Goal: Task Accomplishment & Management: Use online tool/utility

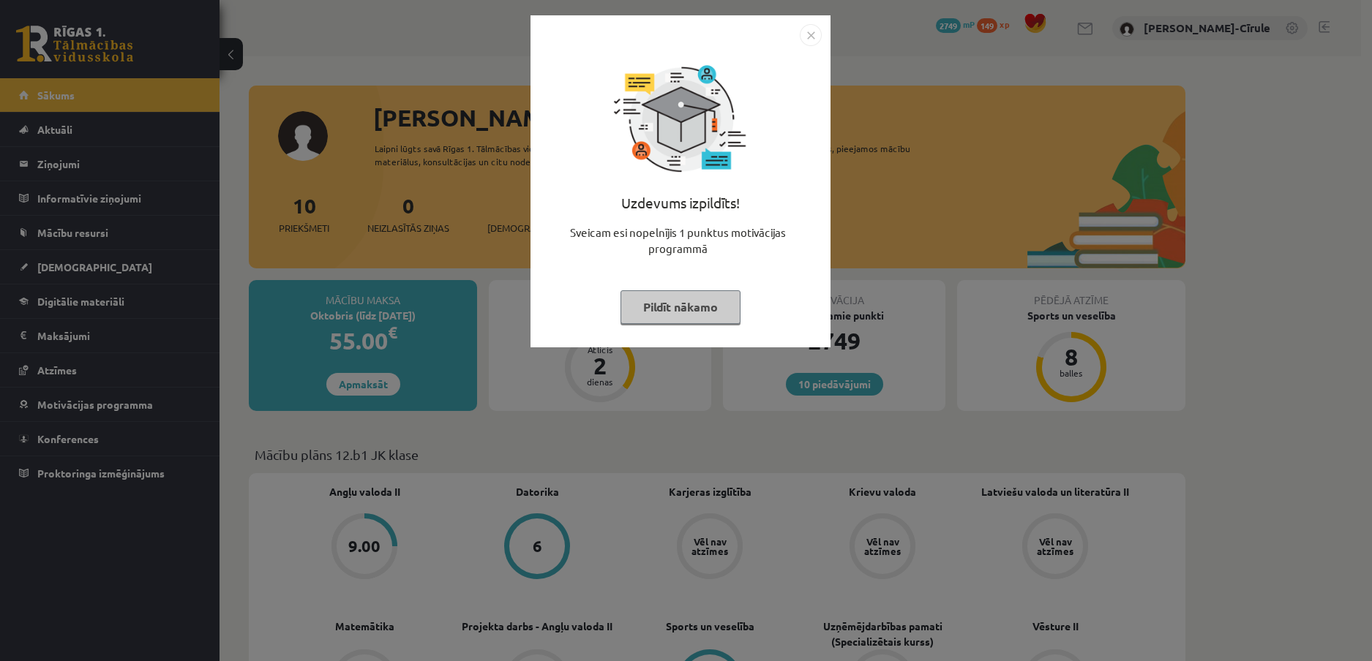
click at [755, 296] on div "Uzdevums izpildīts! Sveicam esi nopelnījis 1 punktus motivācijas programmā Pild…" at bounding box center [680, 192] width 282 height 293
click at [719, 300] on button "Pildīt nākamo" at bounding box center [680, 307] width 120 height 34
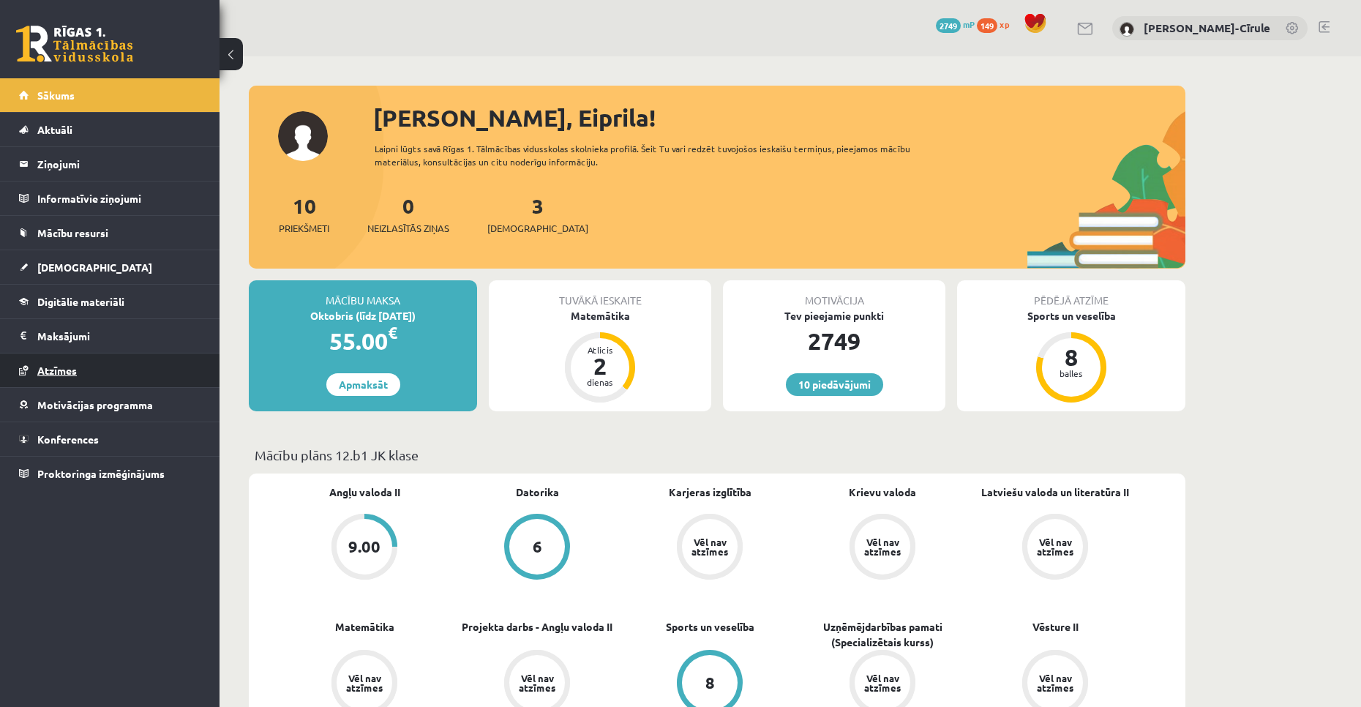
click at [88, 367] on link "Atzīmes" at bounding box center [110, 370] width 182 height 34
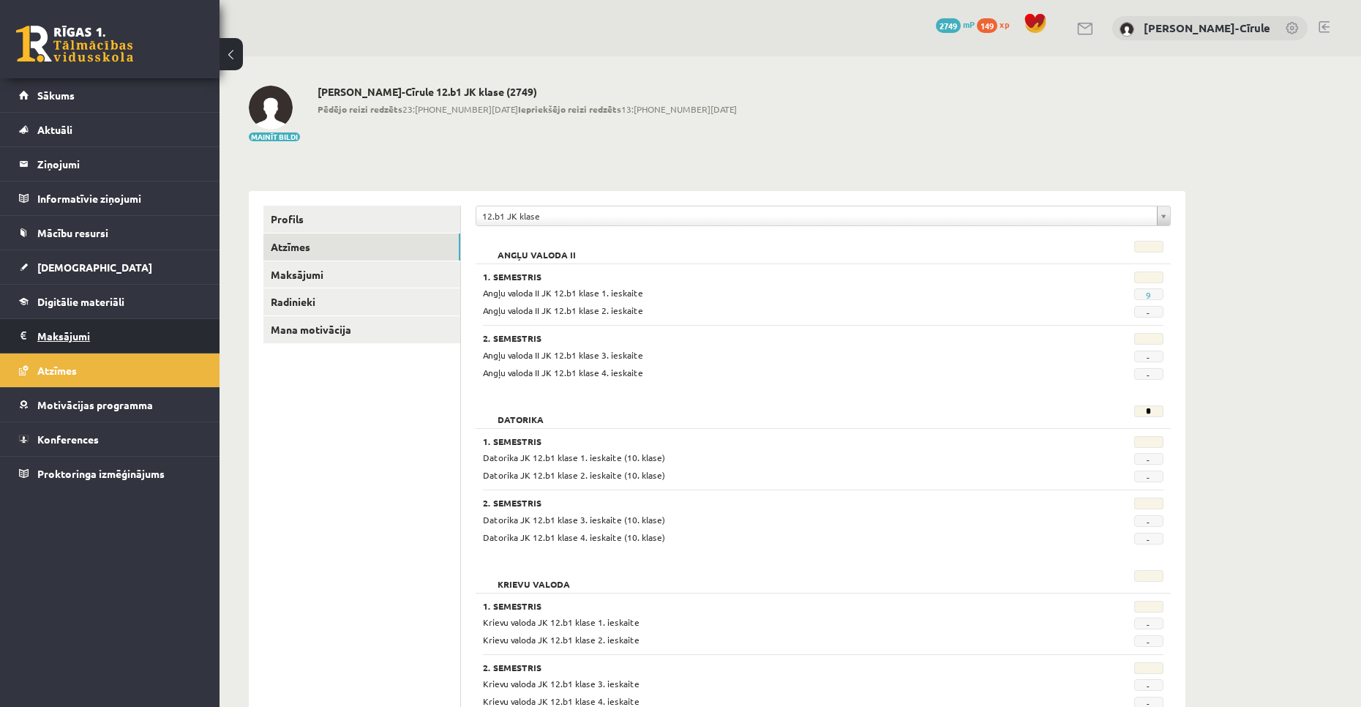
click at [67, 333] on legend "Maksājumi 0" at bounding box center [119, 336] width 164 height 34
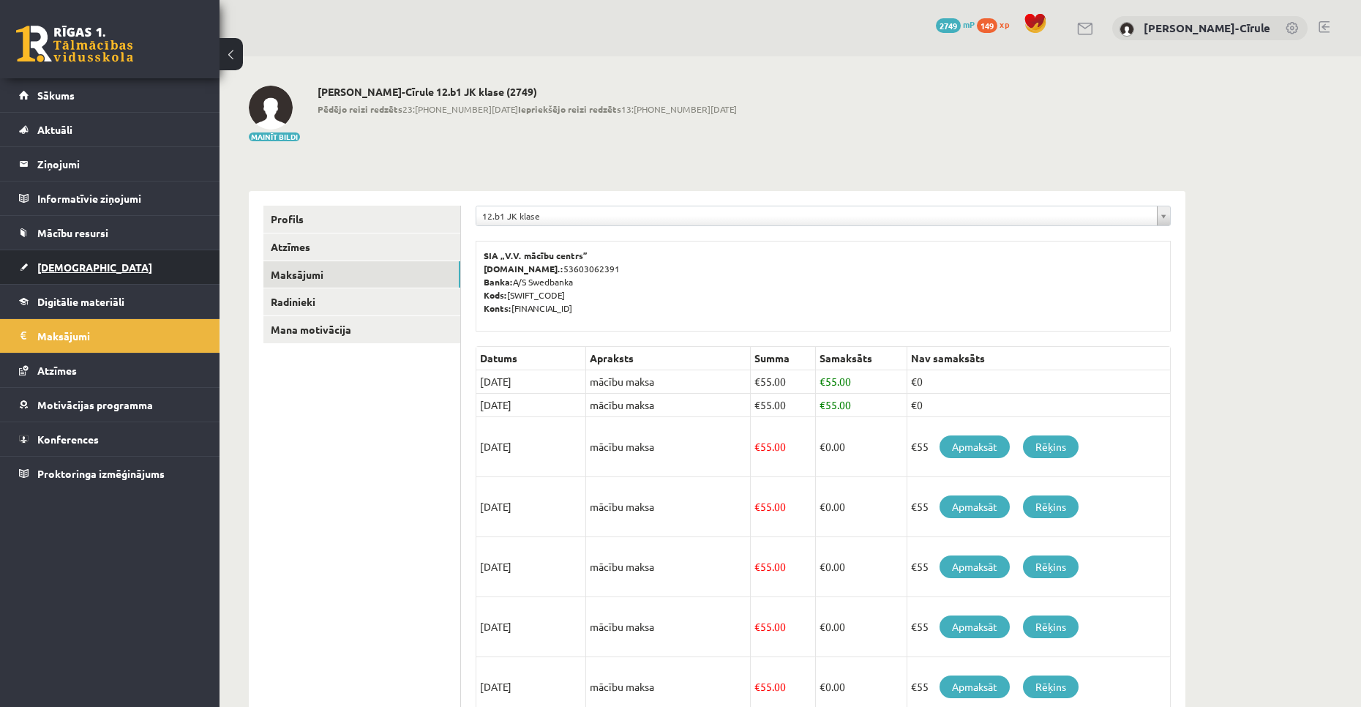
click at [78, 260] on link "[DEMOGRAPHIC_DATA]" at bounding box center [110, 267] width 182 height 34
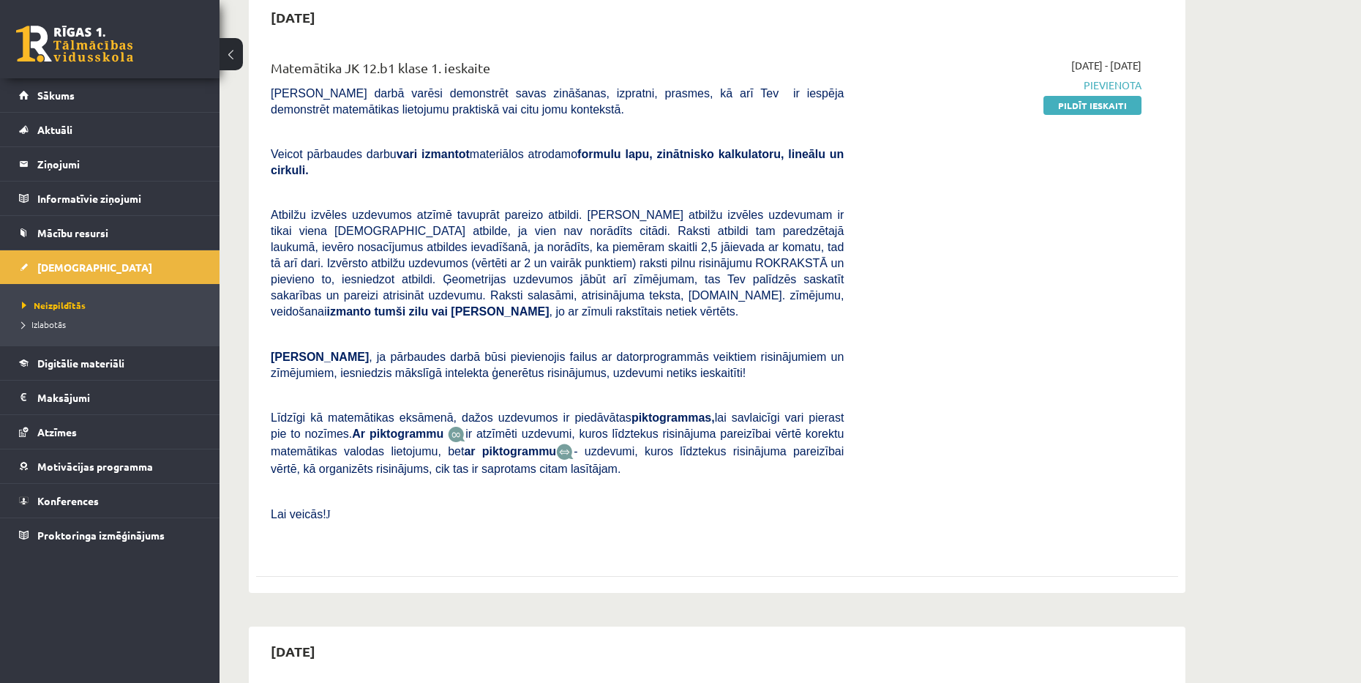
scroll to position [146, 0]
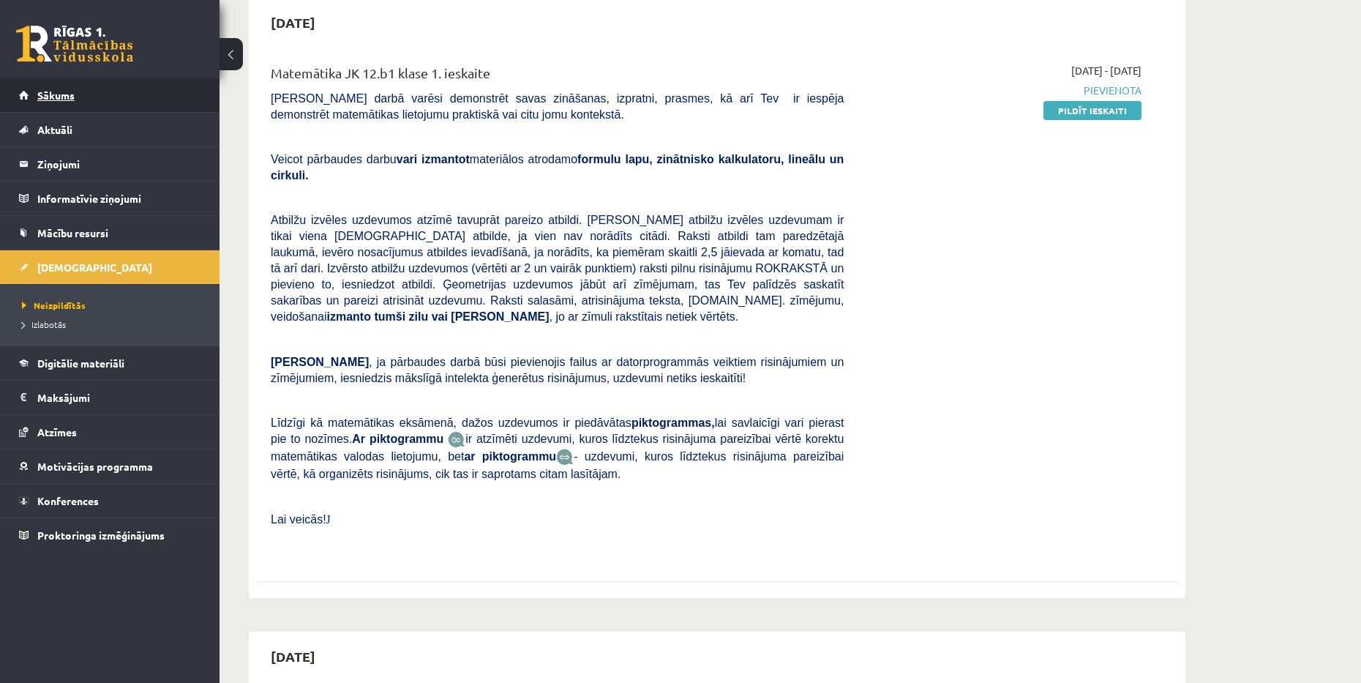
click at [34, 95] on link "Sākums" at bounding box center [110, 95] width 182 height 34
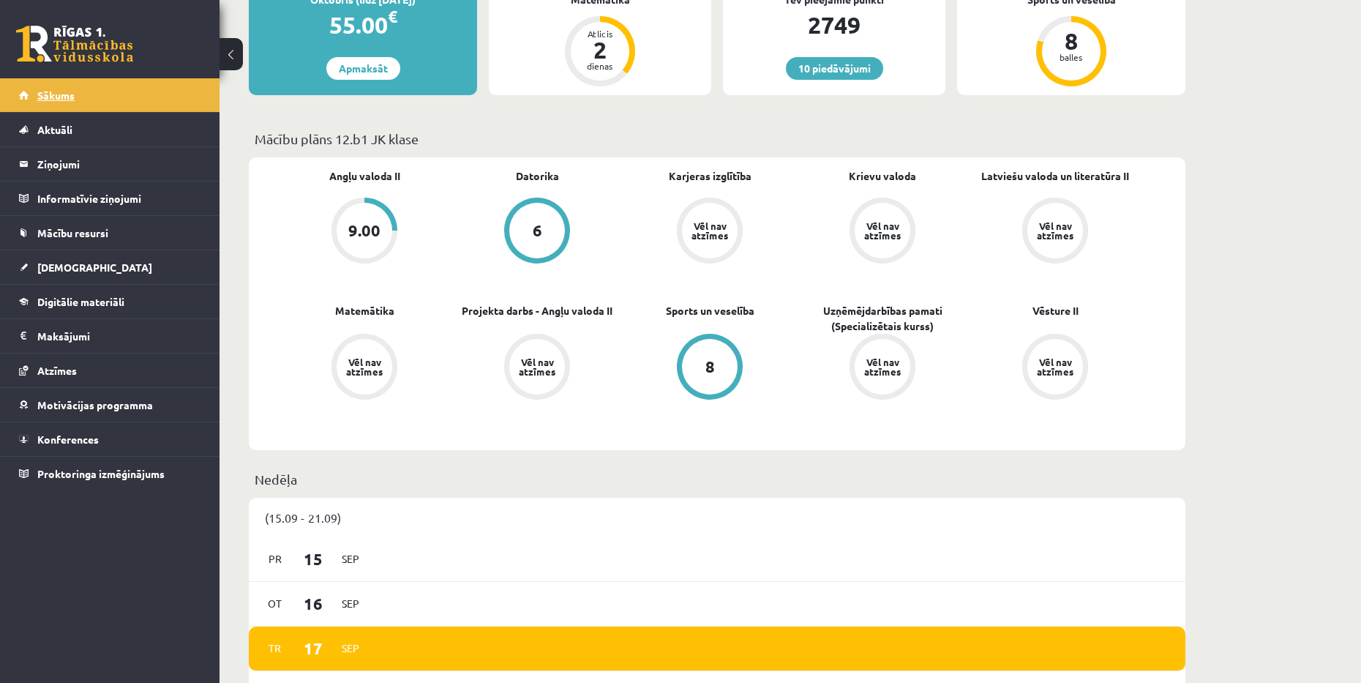
scroll to position [293, 0]
